Goal: Transaction & Acquisition: Purchase product/service

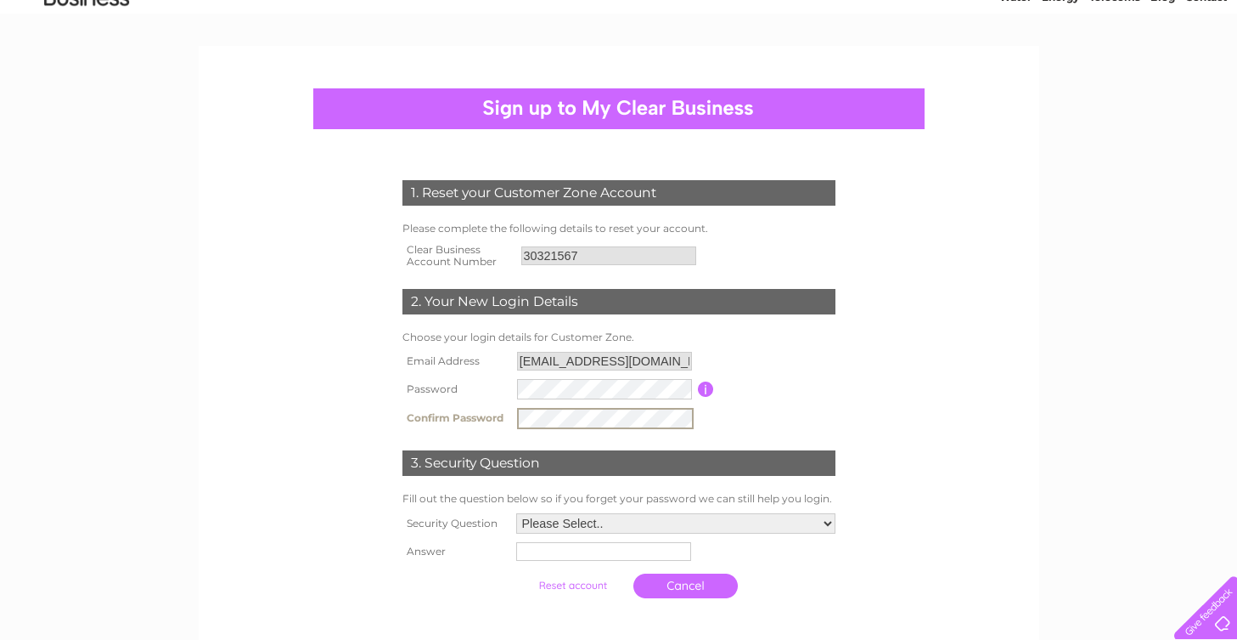
scroll to position [149, 0]
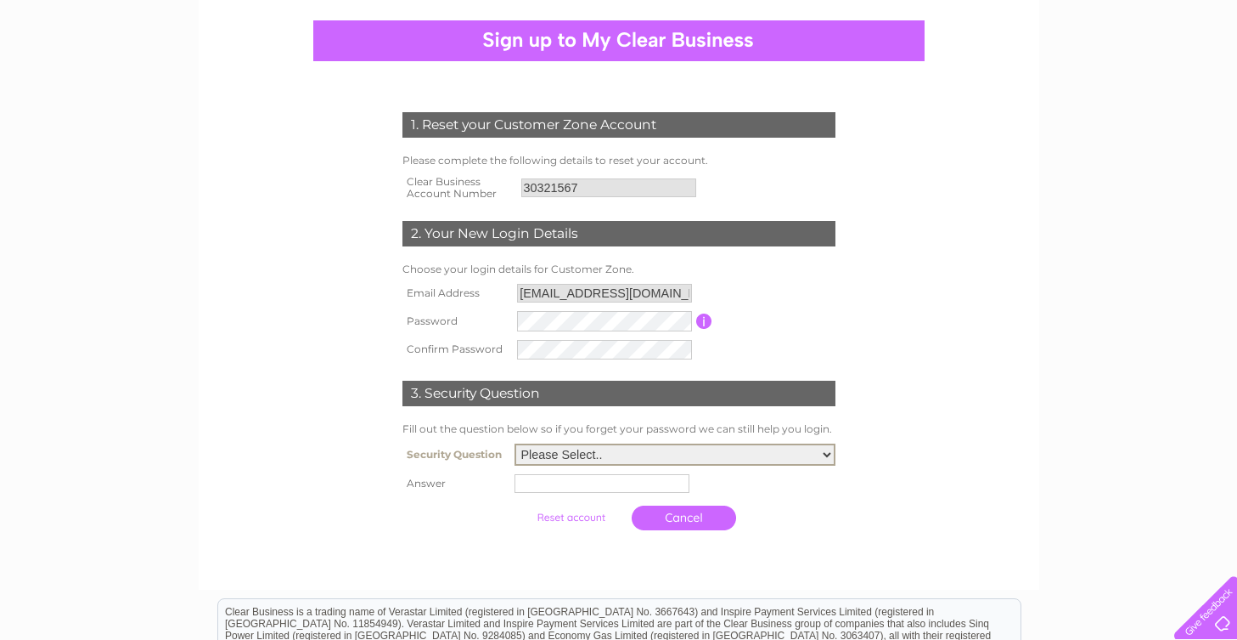
select select "4"
click option "What street did you live on as a child?" at bounding box center [0, 0] width 0 height 0
click at [561, 493] on input "text" at bounding box center [602, 483] width 175 height 19
type input "Lealholme Grove"
click at [561, 525] on input "submit" at bounding box center [573, 517] width 104 height 24
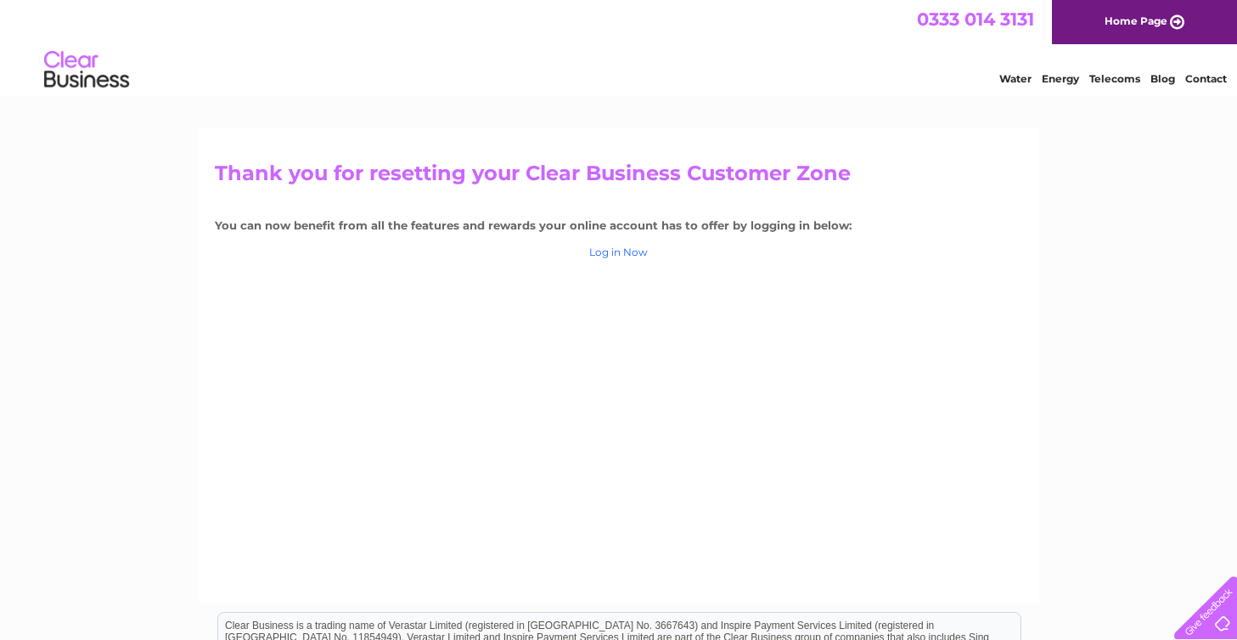
click at [621, 254] on link "Log in Now" at bounding box center [618, 251] width 59 height 13
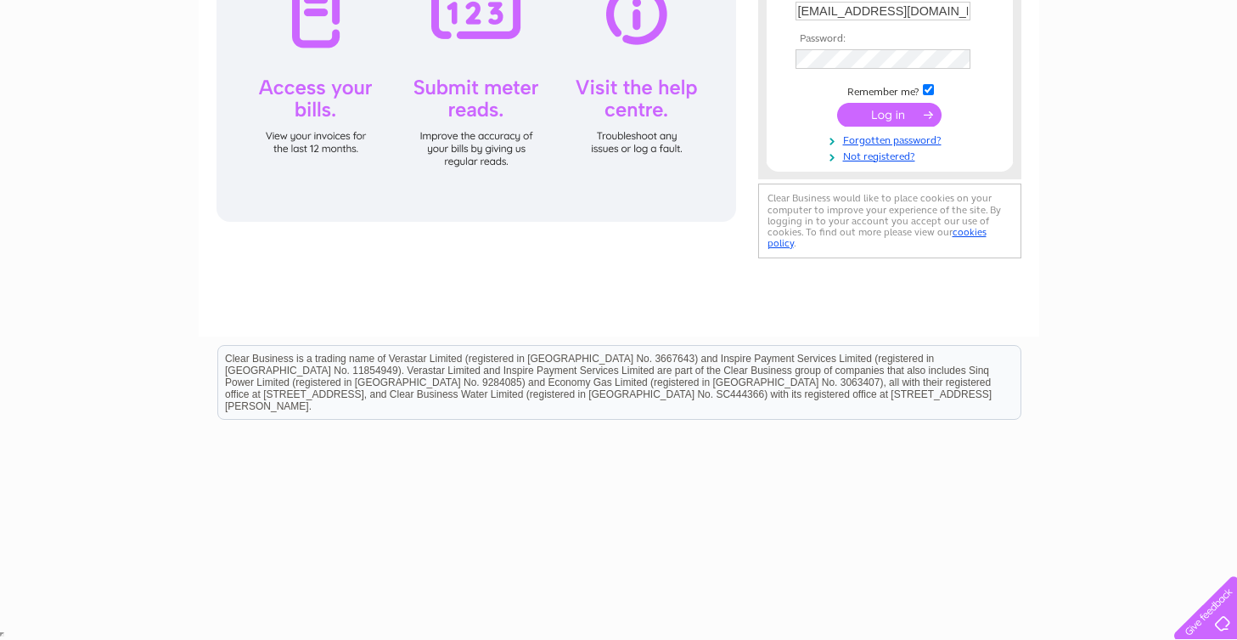
scroll to position [104, 0]
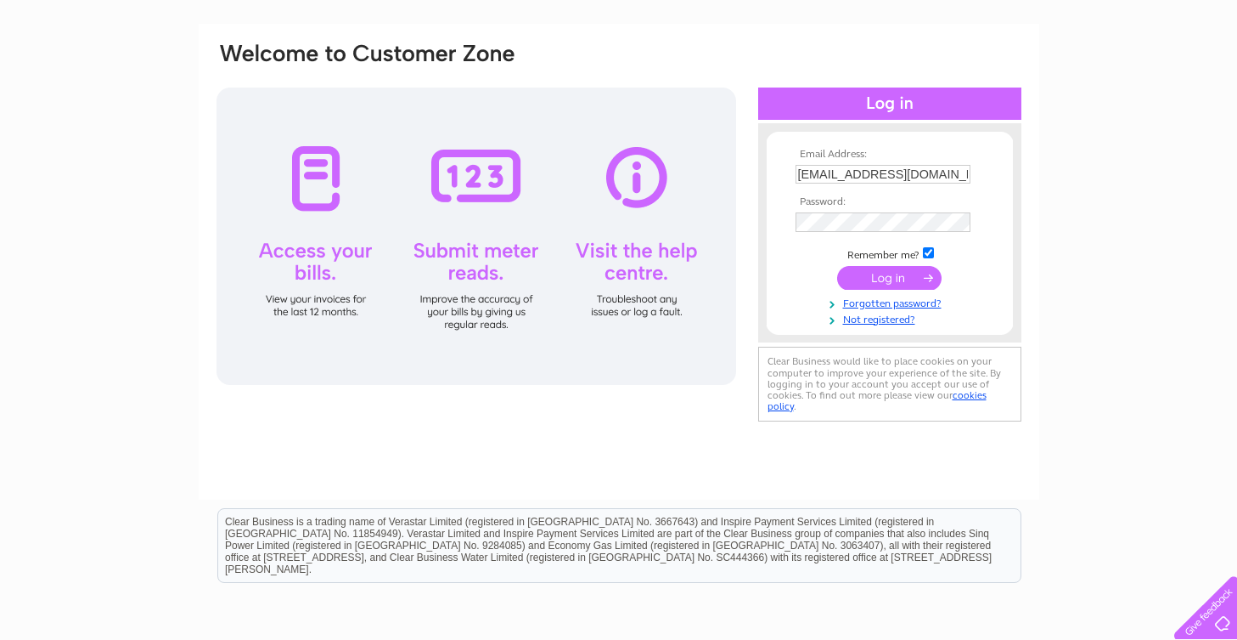
click at [335, 252] on div at bounding box center [477, 235] width 520 height 297
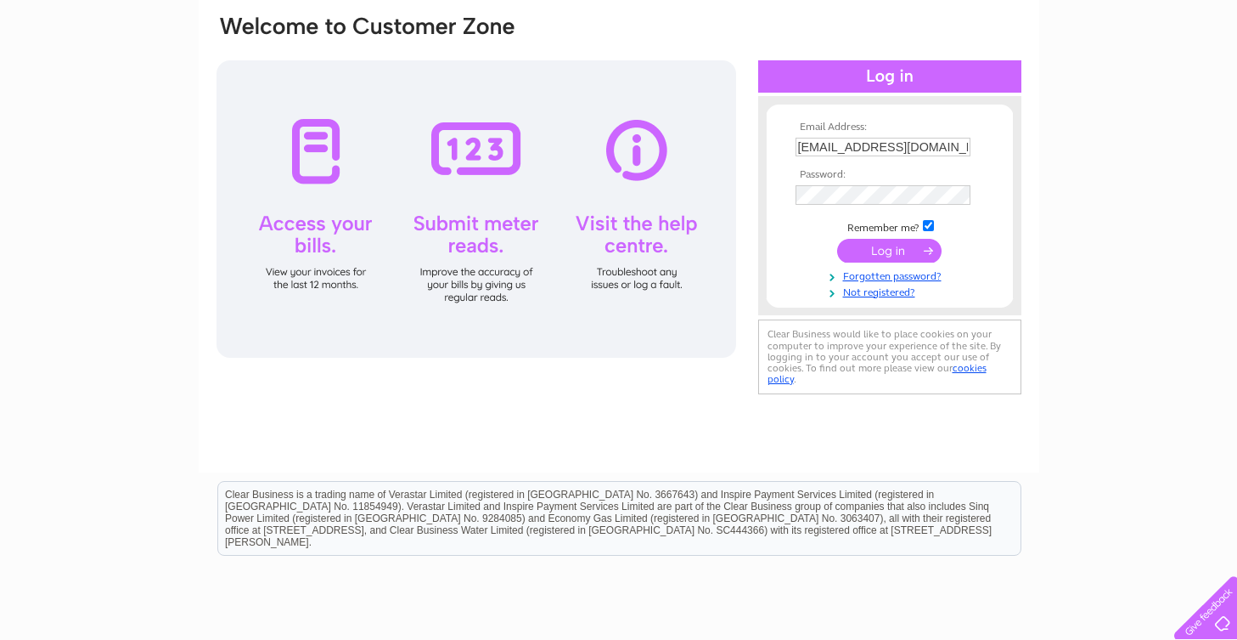
scroll to position [0, 0]
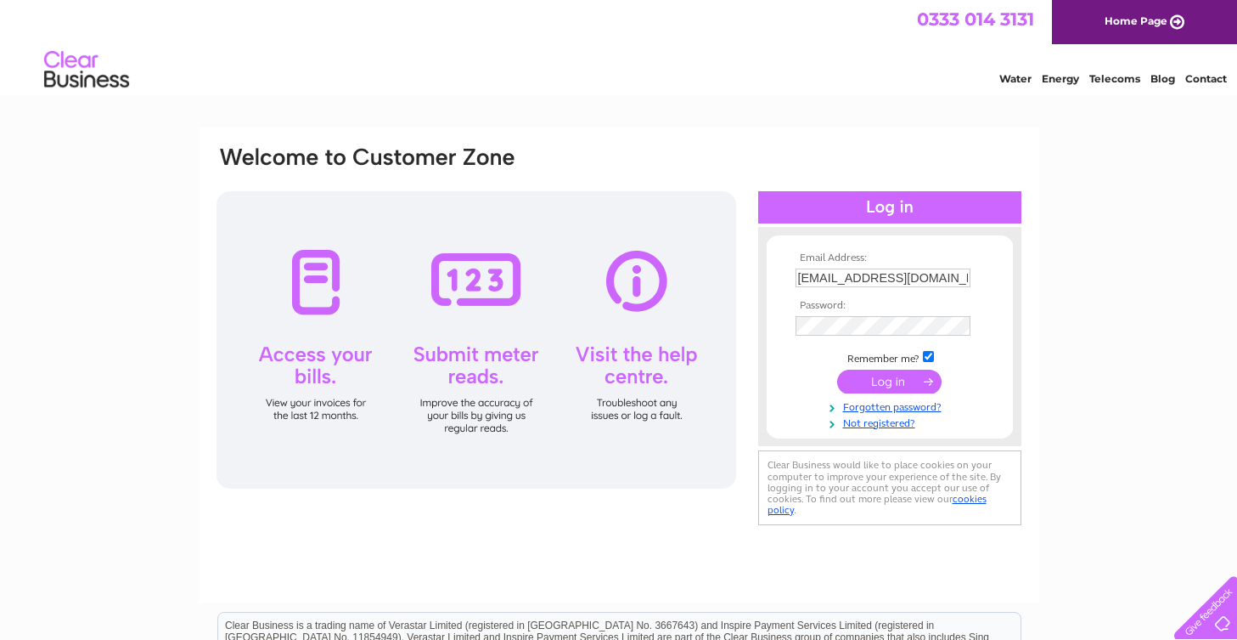
click at [891, 382] on input "submit" at bounding box center [889, 381] width 104 height 24
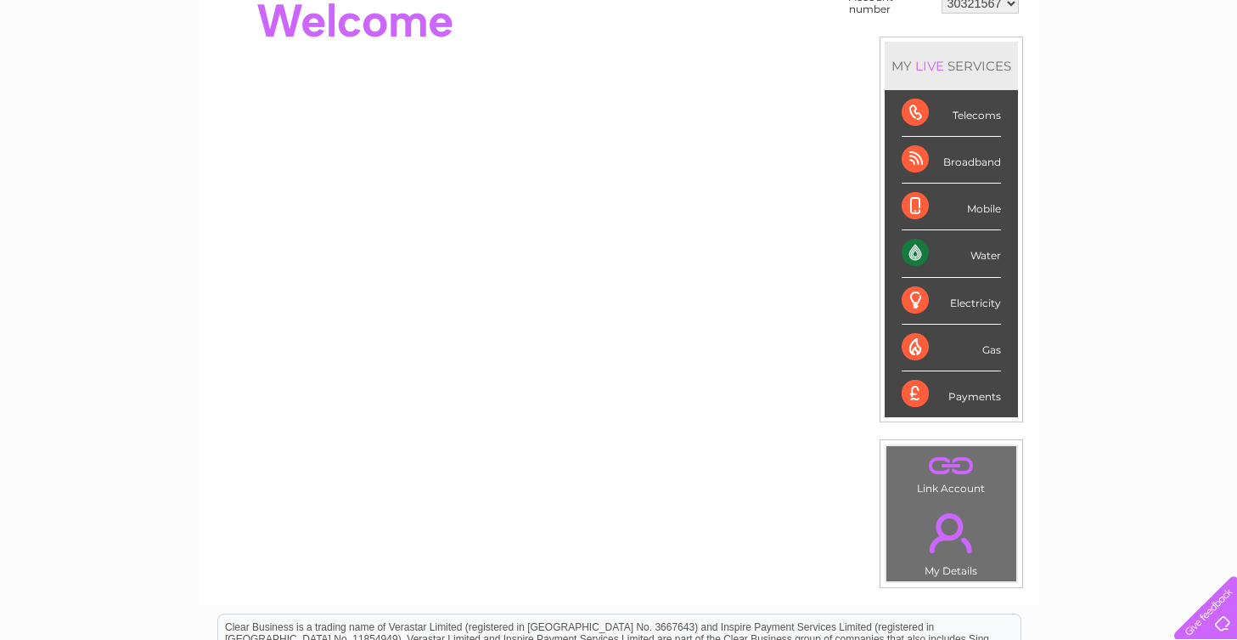
scroll to position [217, 0]
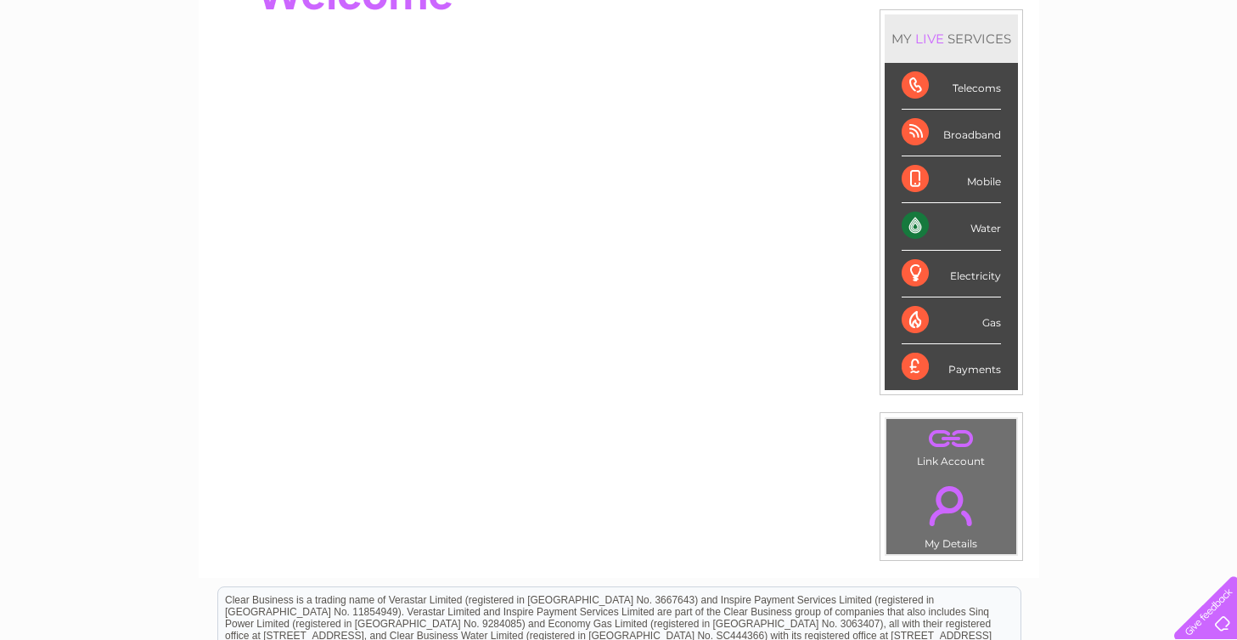
click at [921, 231] on div "Water" at bounding box center [951, 226] width 99 height 47
click at [975, 230] on div "Water" at bounding box center [951, 226] width 99 height 47
click at [986, 228] on div "Water" at bounding box center [951, 226] width 99 height 47
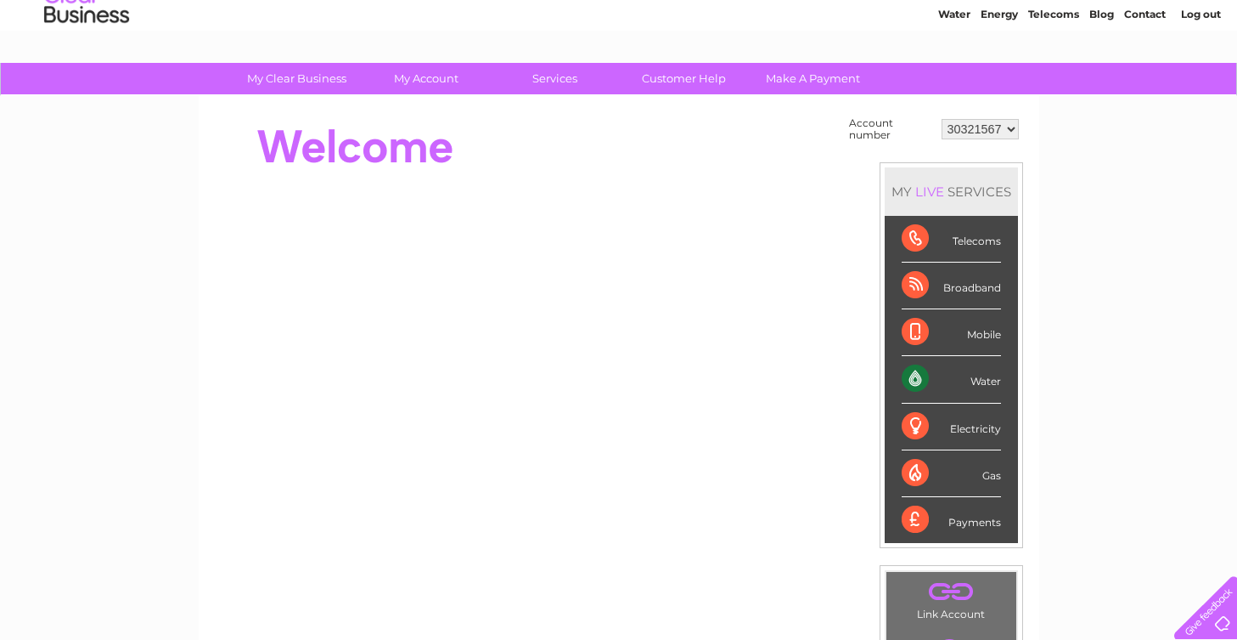
scroll to position [78, 0]
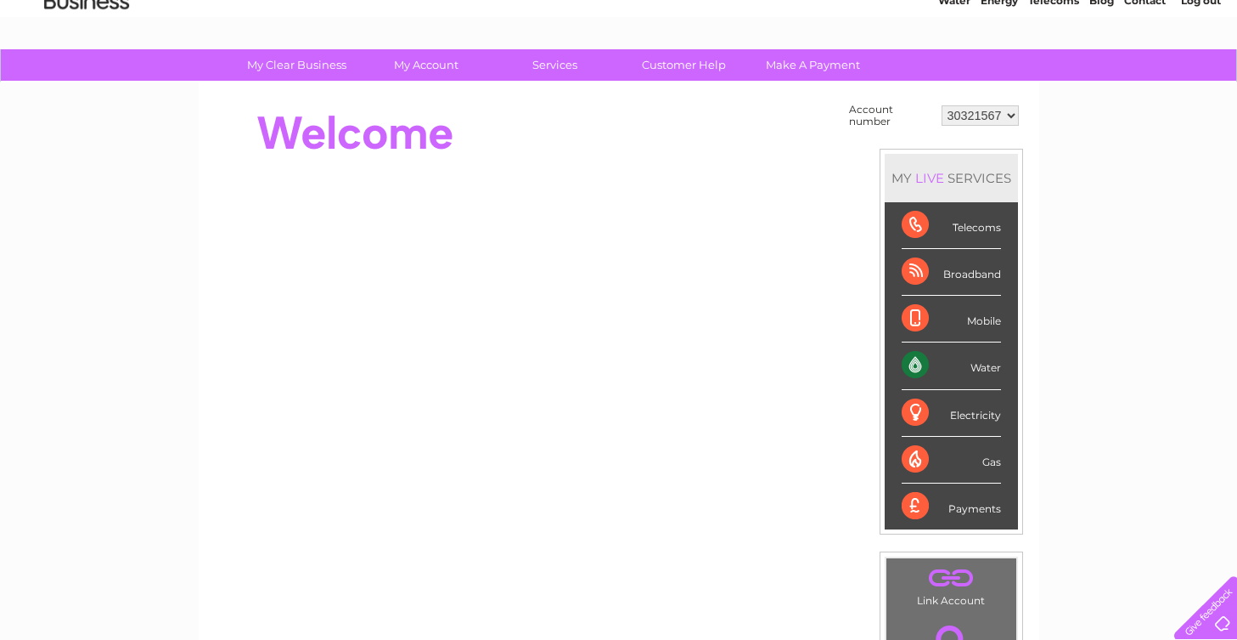
click at [989, 370] on div "Water" at bounding box center [951, 365] width 99 height 47
click at [927, 365] on div "Water" at bounding box center [951, 365] width 99 height 47
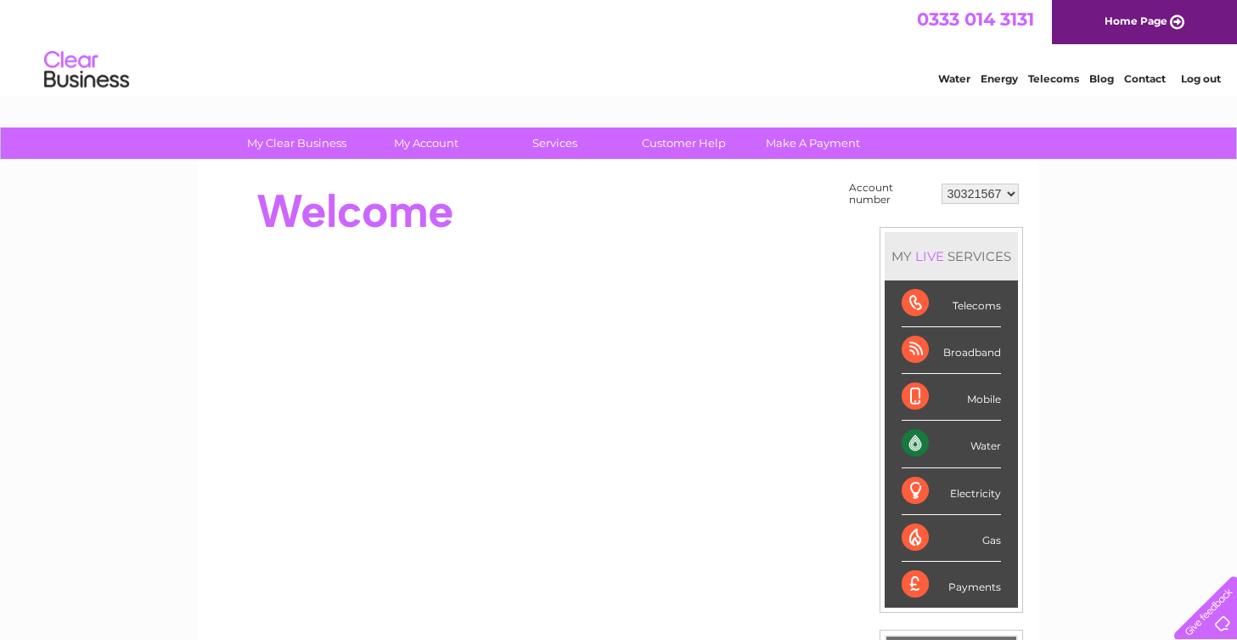
scroll to position [68, 0]
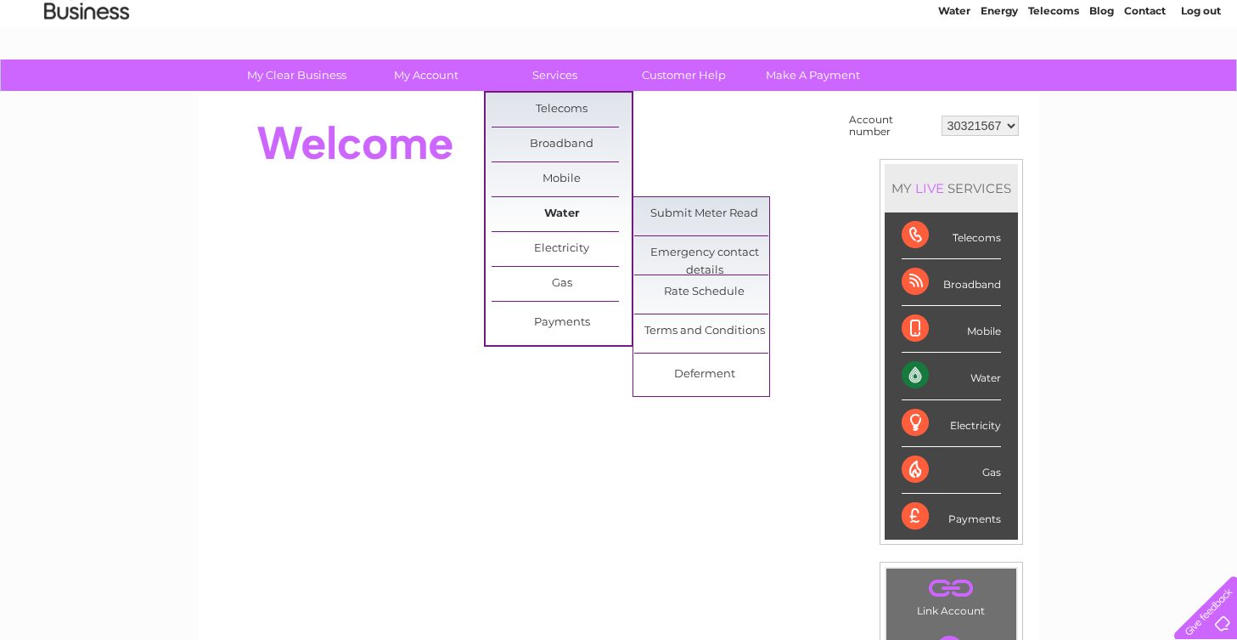
click at [561, 215] on link "Water" at bounding box center [562, 214] width 140 height 34
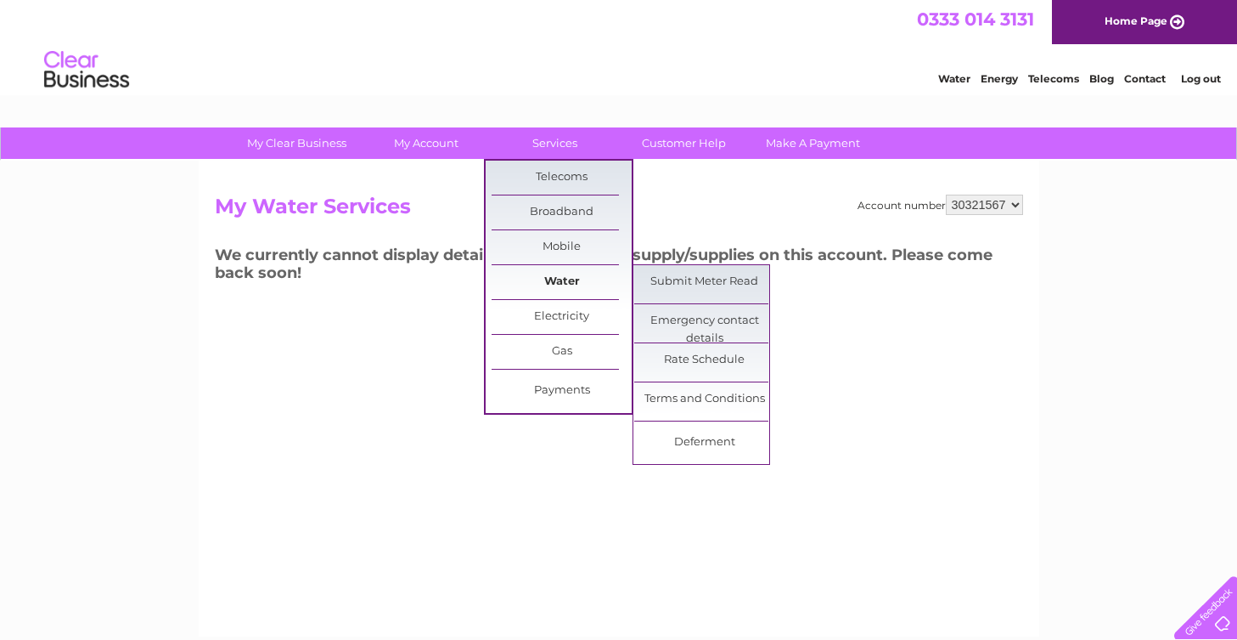
click at [555, 282] on link "Water" at bounding box center [562, 282] width 140 height 34
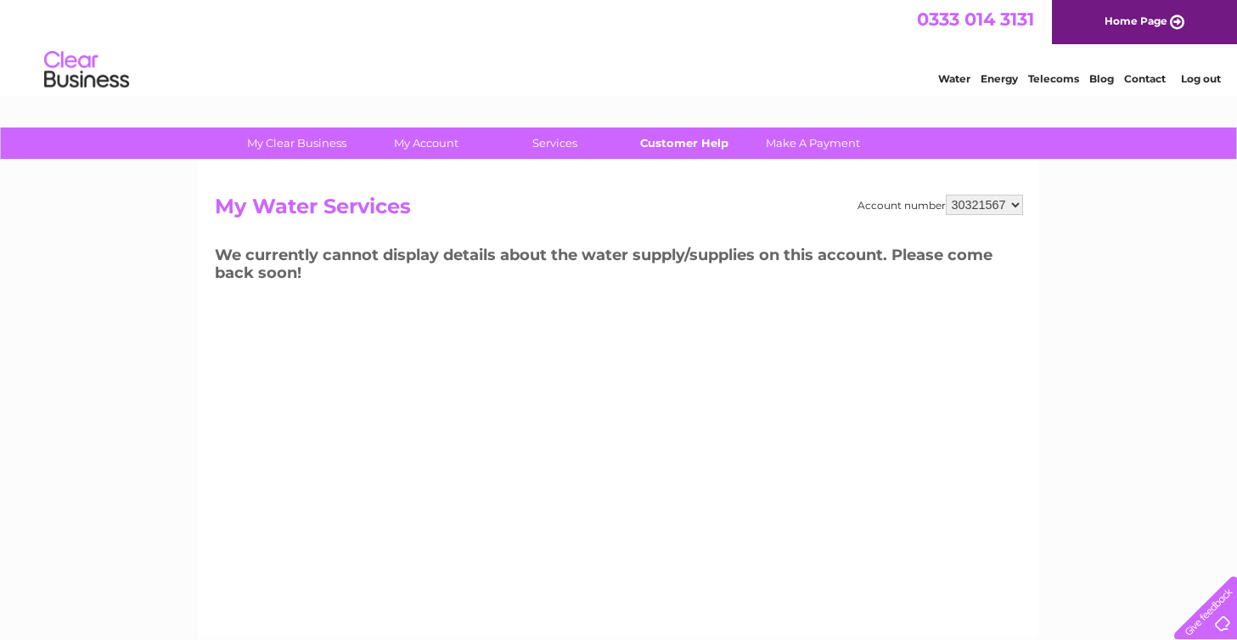
click at [670, 140] on link "Customer Help" at bounding box center [684, 142] width 140 height 31
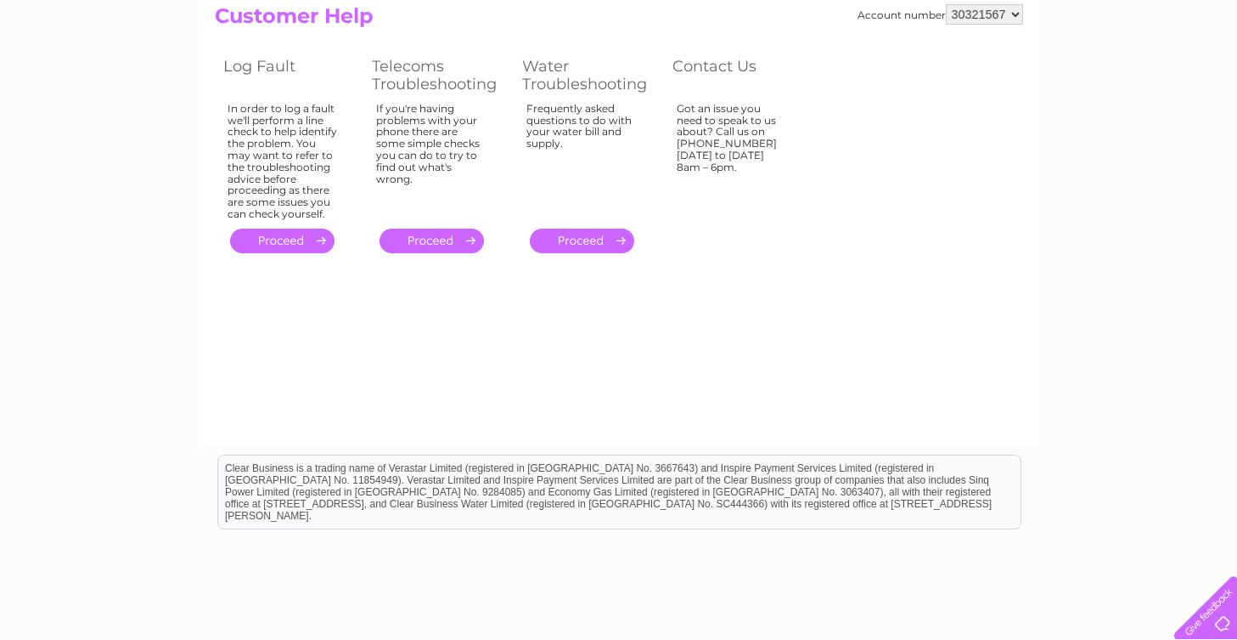
scroll to position [109, 0]
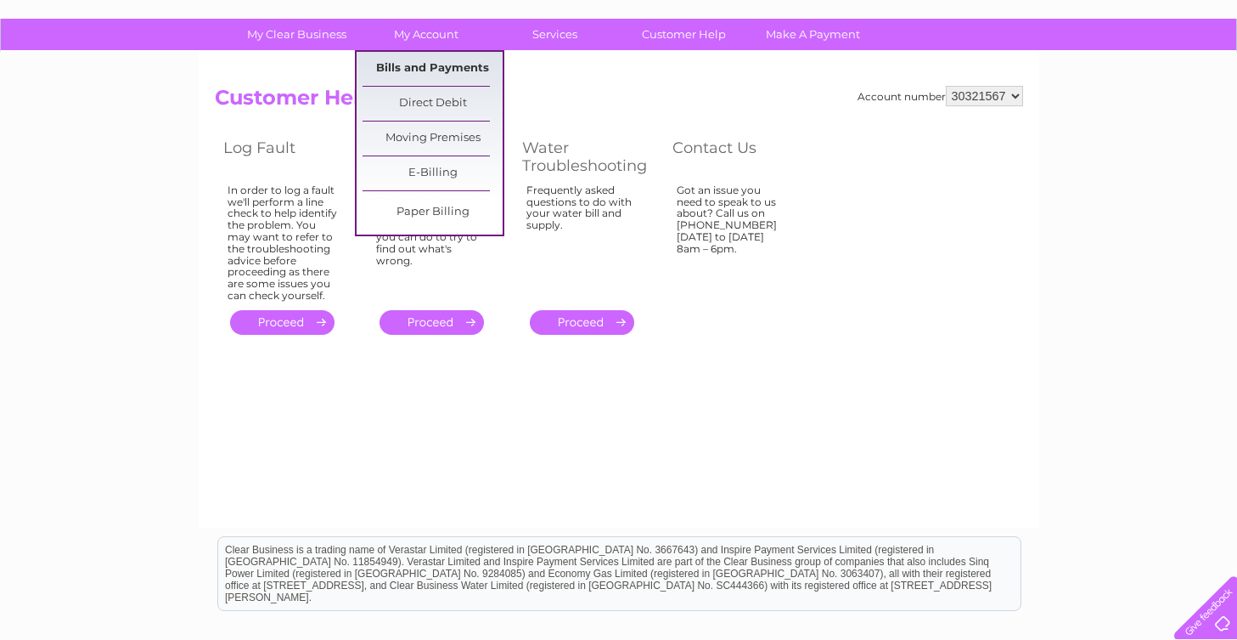
click at [425, 67] on link "Bills and Payments" at bounding box center [433, 69] width 140 height 34
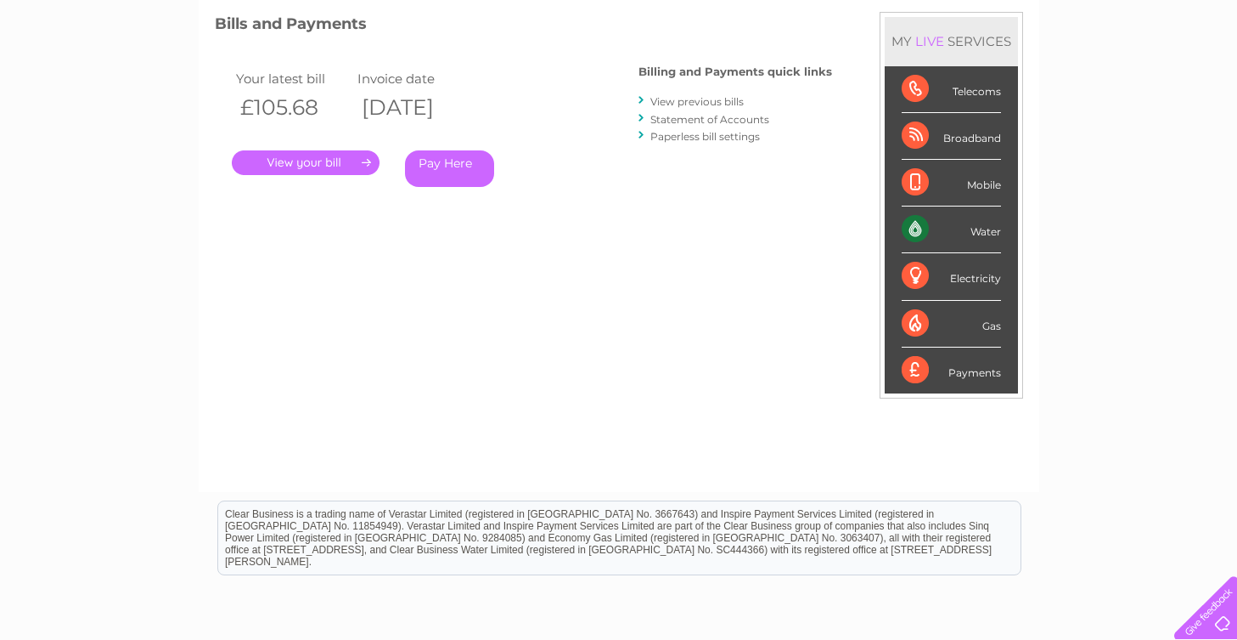
scroll to position [149, 0]
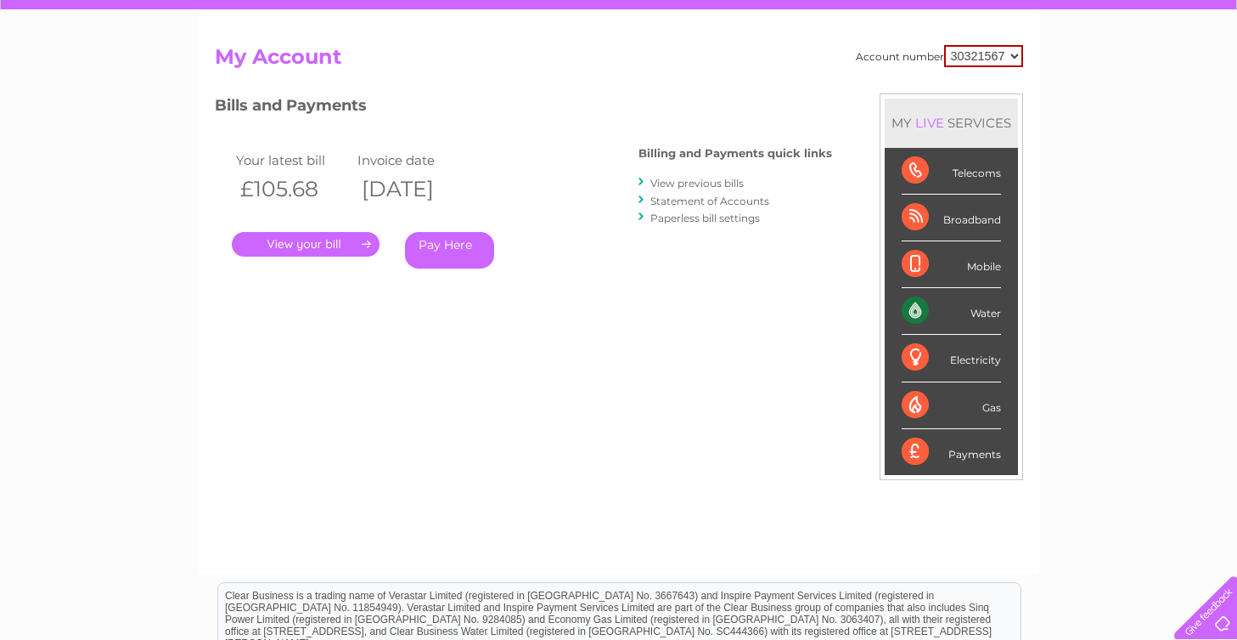
click at [328, 240] on link "." at bounding box center [306, 244] width 148 height 25
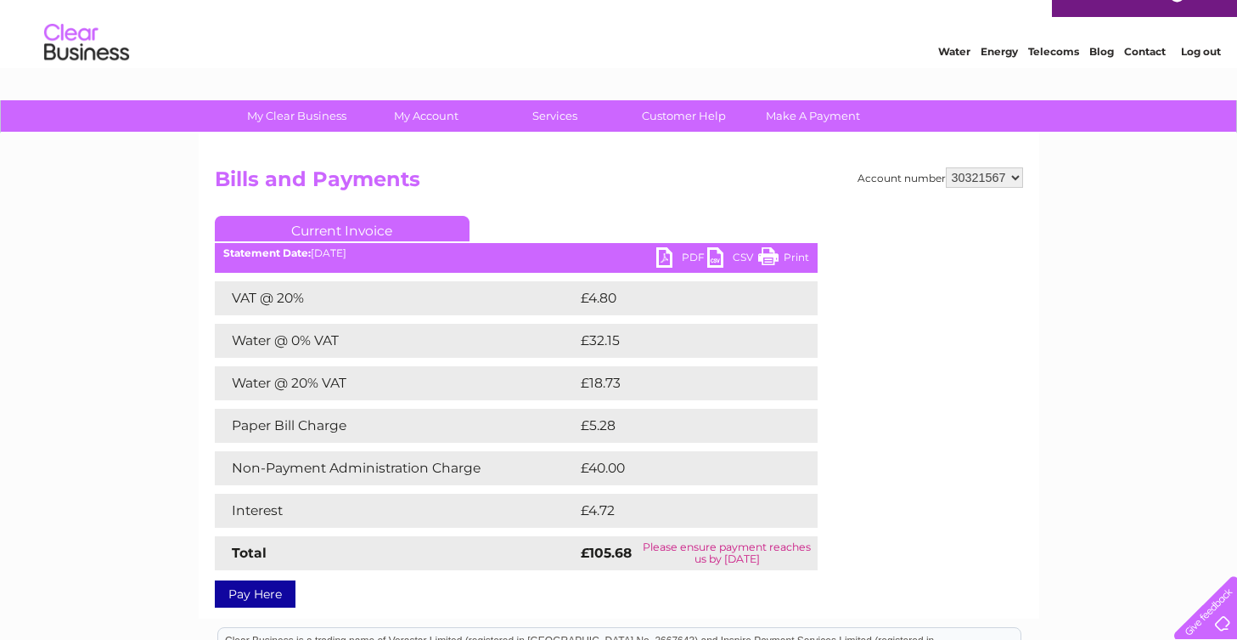
scroll to position [109, 0]
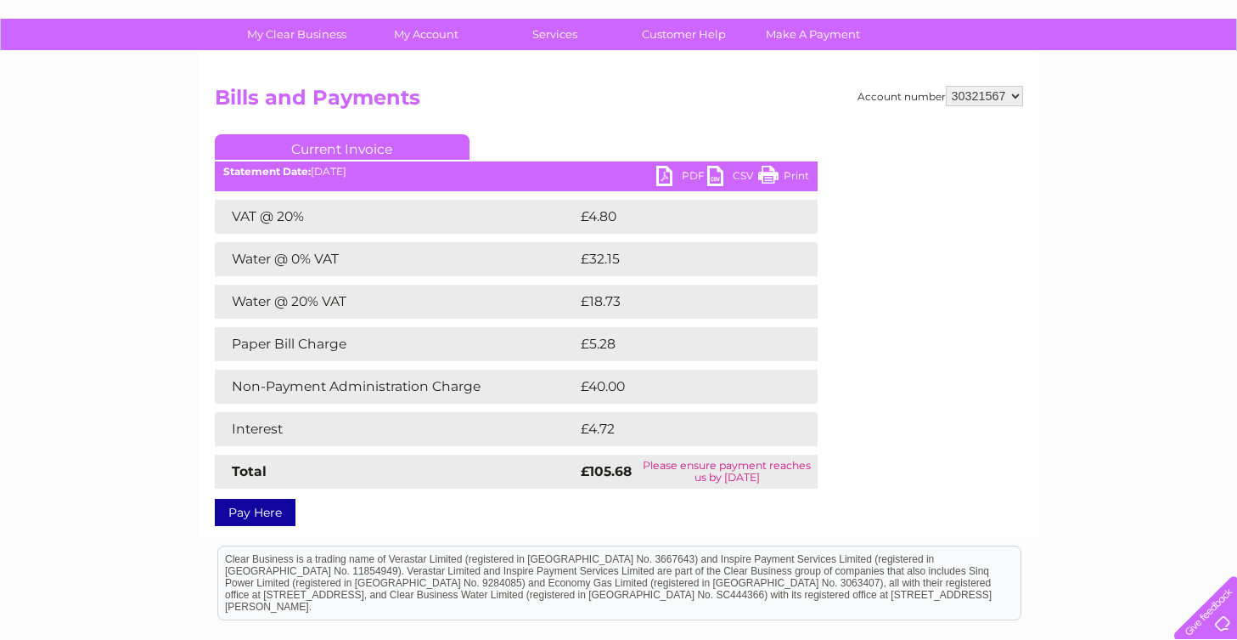
click at [260, 512] on link "Pay Here" at bounding box center [255, 512] width 81 height 27
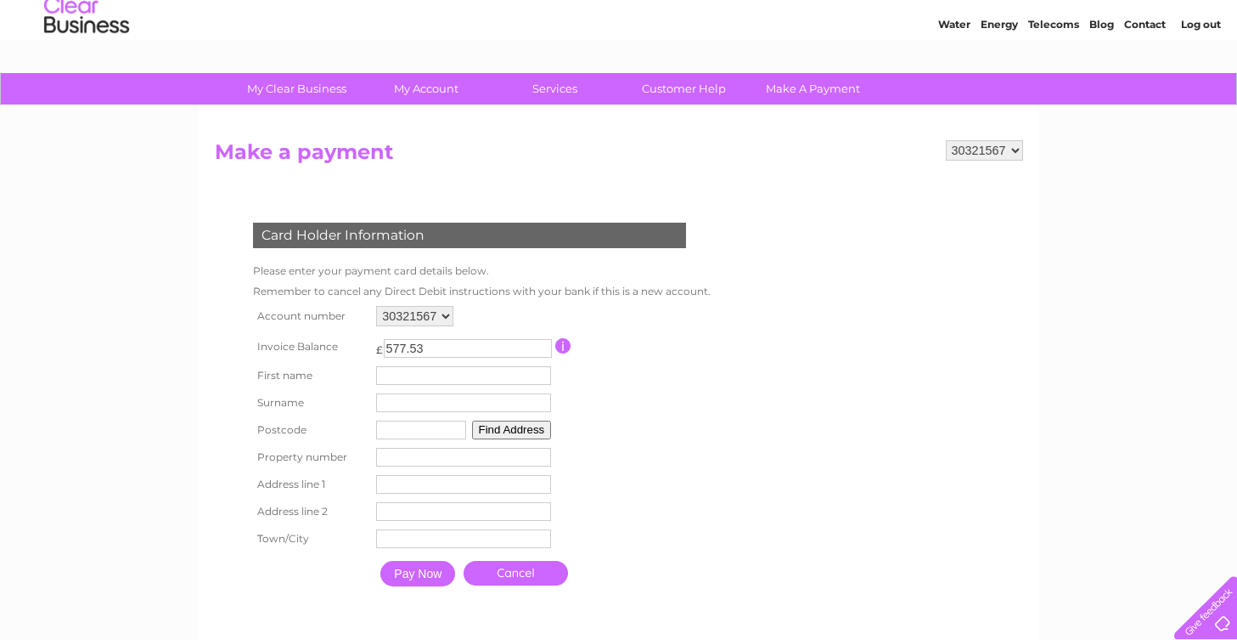
scroll to position [82, 0]
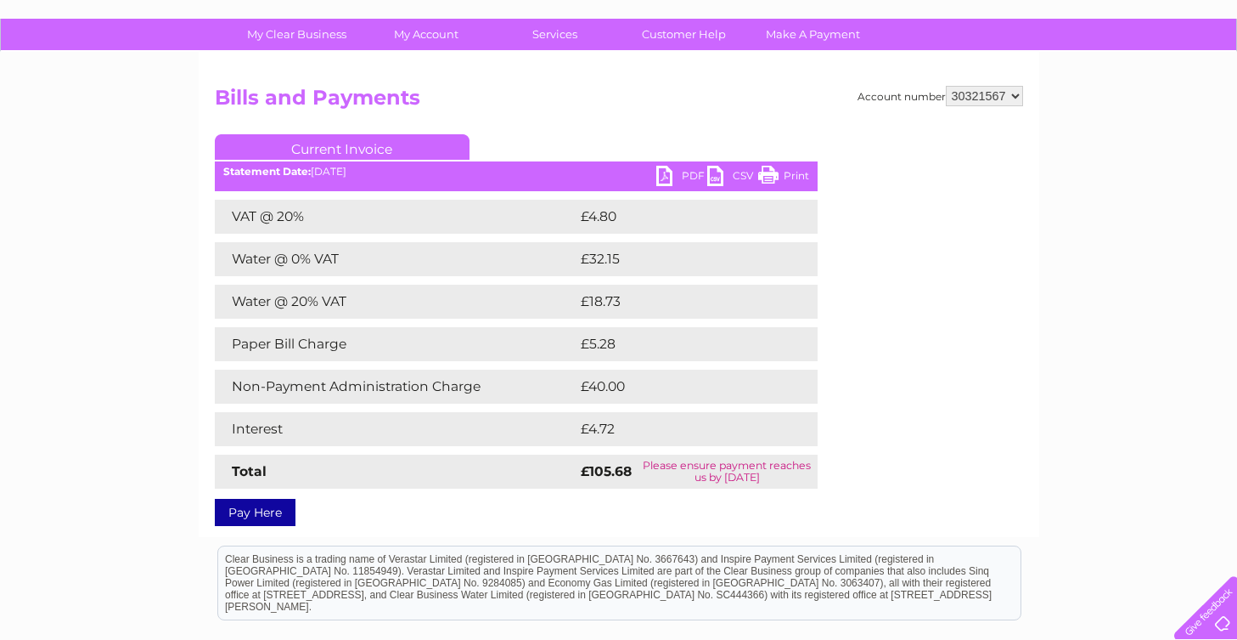
click at [269, 513] on link "Pay Here" at bounding box center [255, 512] width 81 height 27
